Goal: Transaction & Acquisition: Subscribe to service/newsletter

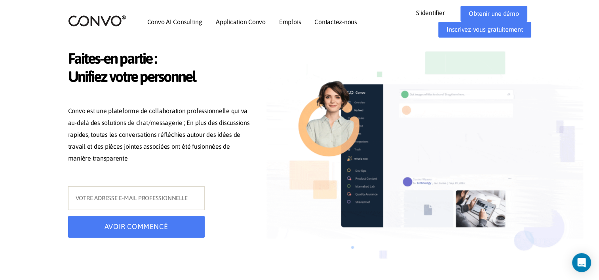
click at [255, 23] on link "Application Convo" at bounding box center [241, 22] width 50 height 6
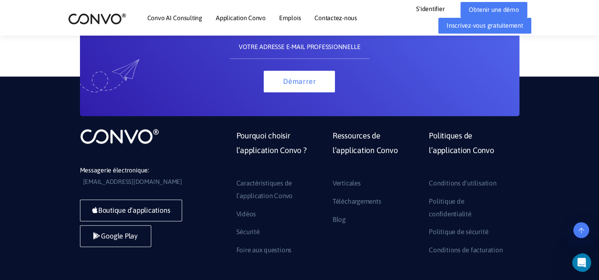
scroll to position [1869, 0]
click at [291, 19] on link "Emplois" at bounding box center [290, 18] width 22 height 6
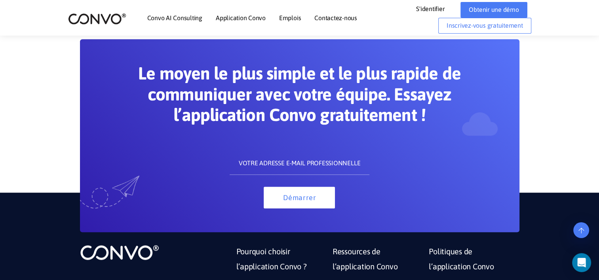
scroll to position [494, 0]
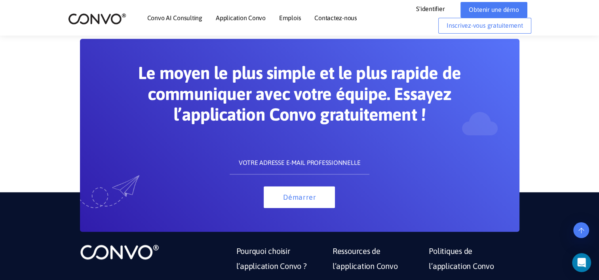
click at [314, 163] on input "text" at bounding box center [299, 163] width 140 height 24
type input "[EMAIL_ADDRESS][DOMAIN_NAME]"
